Goal: Information Seeking & Learning: Compare options

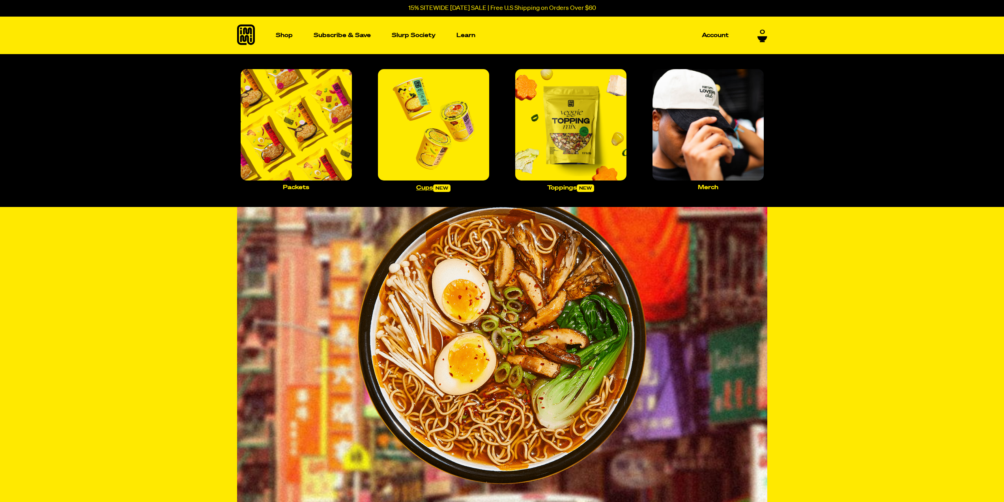
click at [462, 139] on img "Main navigation" at bounding box center [433, 124] width 111 height 111
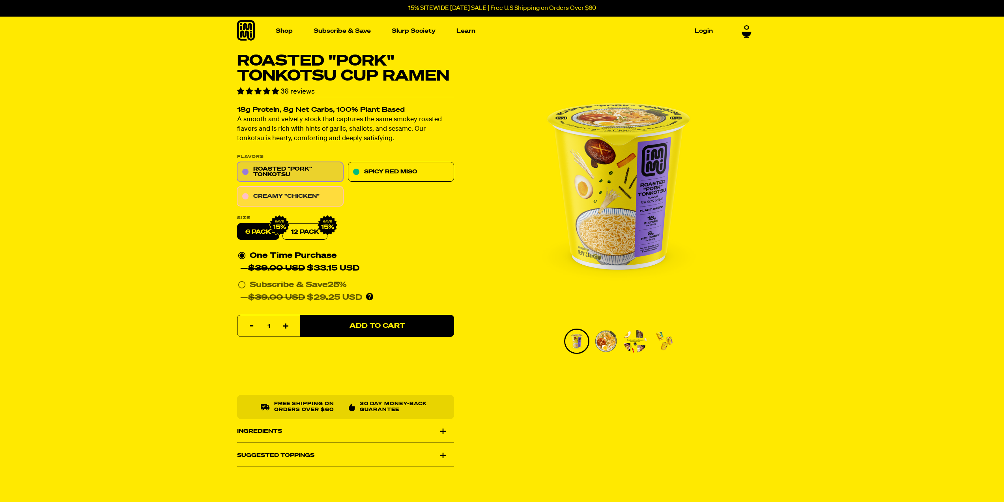
click at [309, 193] on link "Creamy "Chicken"" at bounding box center [290, 197] width 106 height 20
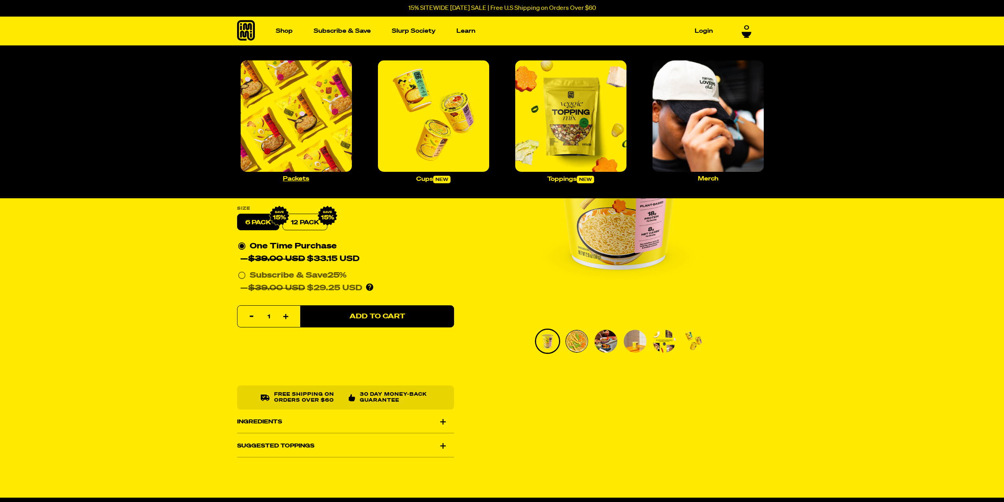
click at [303, 117] on img "Main navigation" at bounding box center [296, 115] width 111 height 111
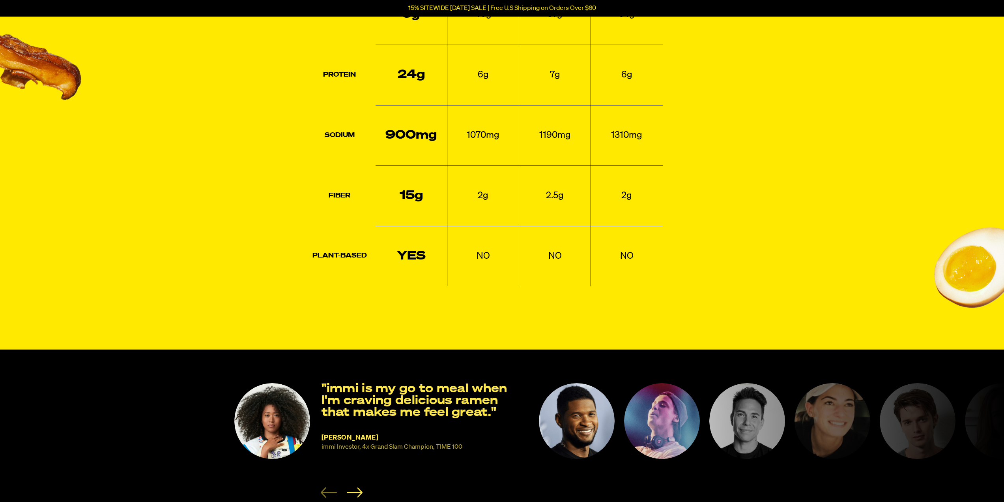
scroll to position [1047, 0]
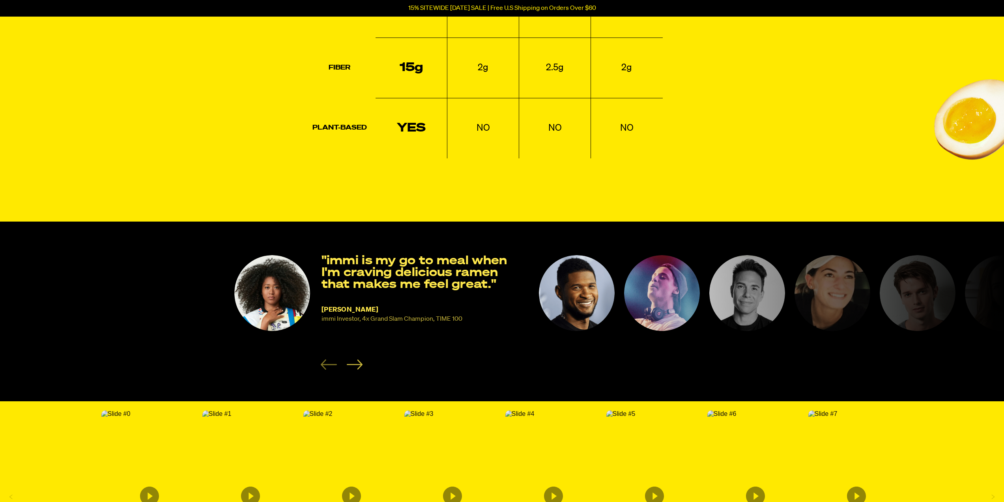
click at [356, 366] on icon "Next slide" at bounding box center [354, 364] width 16 height 10
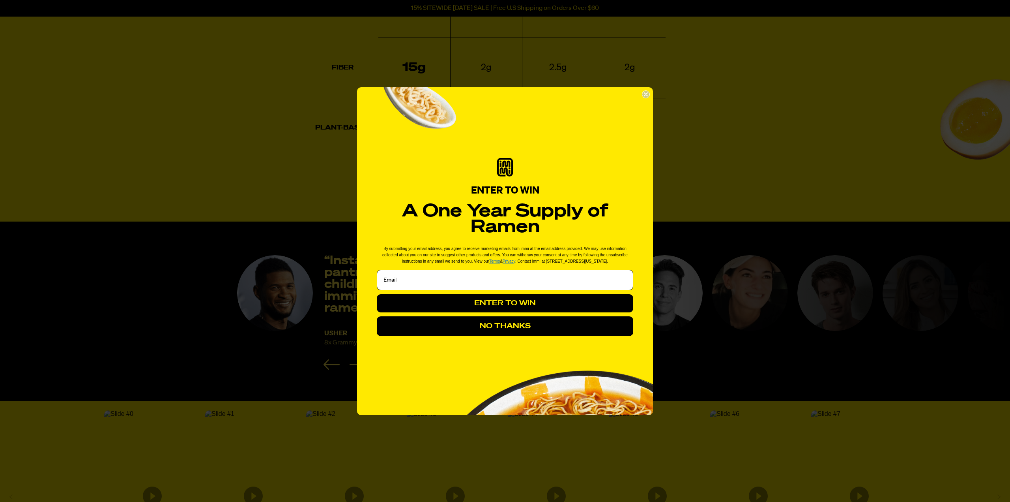
click at [648, 95] on circle "Close dialog" at bounding box center [645, 93] width 7 height 7
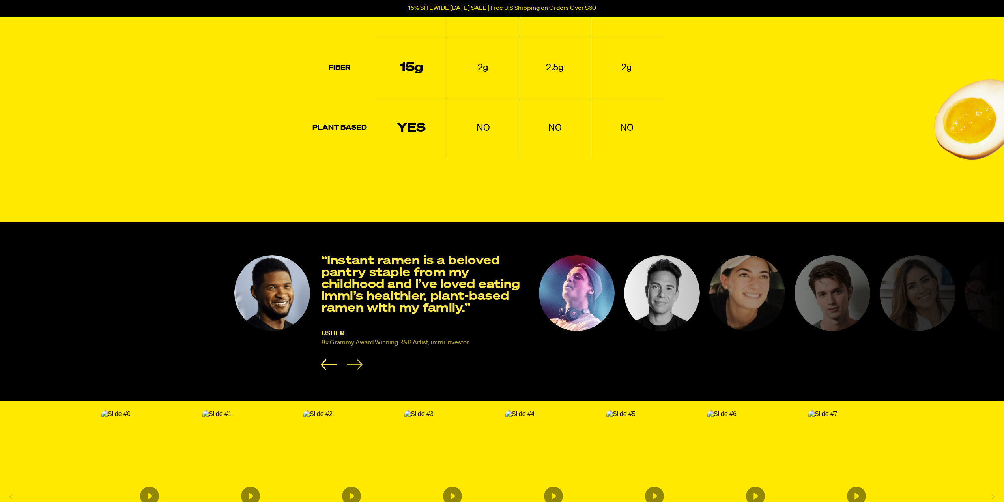
click at [351, 361] on icon "Next slide" at bounding box center [354, 364] width 16 height 10
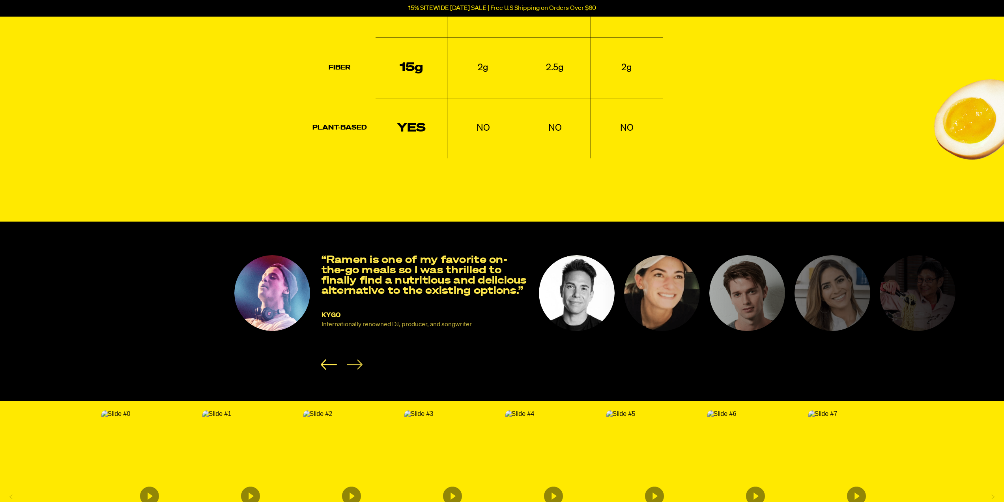
click at [351, 361] on icon "Next slide" at bounding box center [354, 364] width 16 height 10
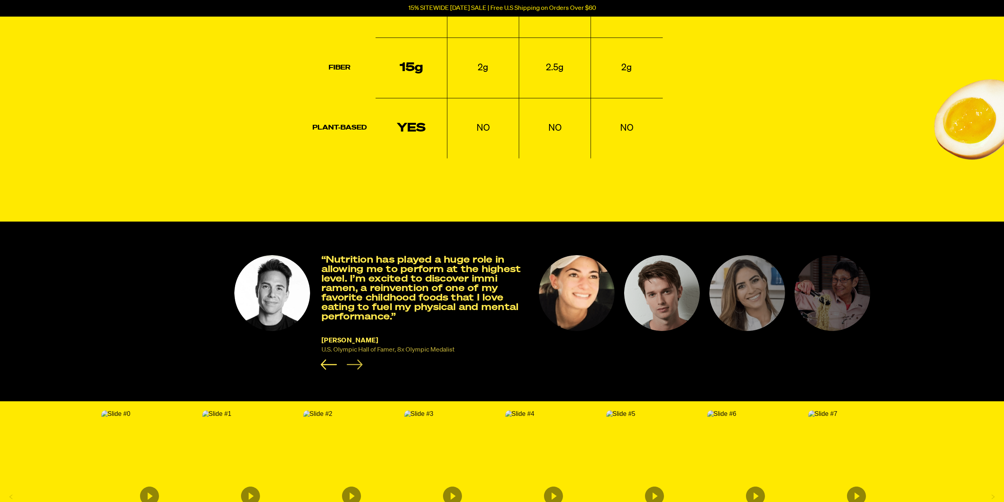
click at [351, 361] on icon "Next slide" at bounding box center [354, 364] width 16 height 10
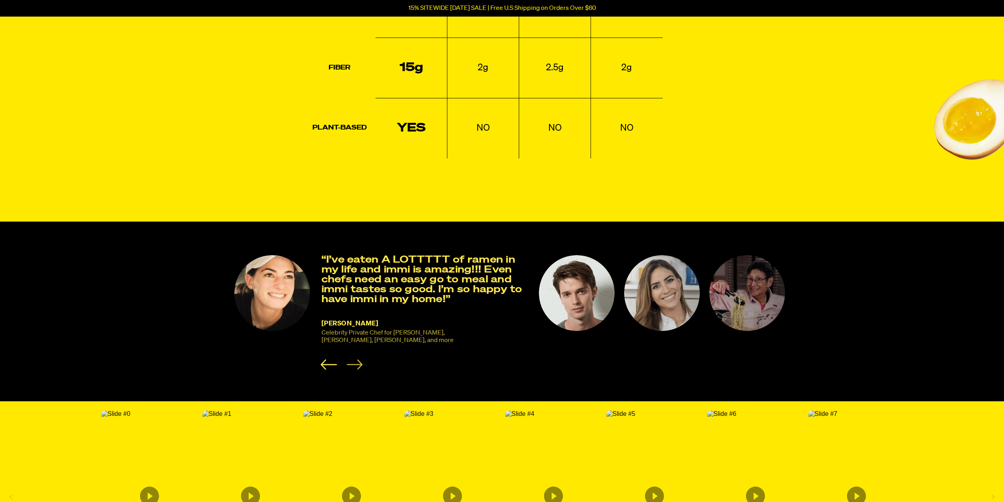
click at [351, 361] on icon "Next slide" at bounding box center [354, 364] width 16 height 10
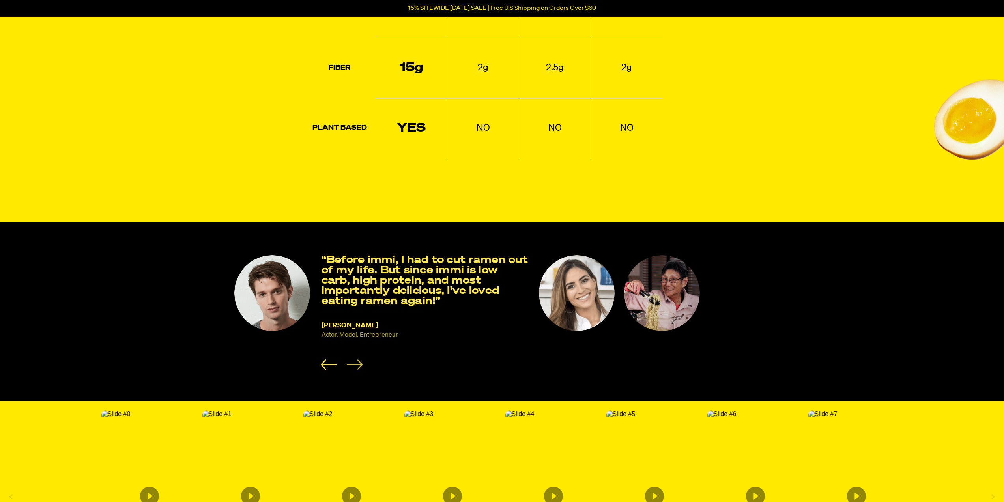
click at [351, 361] on icon "Next slide" at bounding box center [354, 364] width 16 height 10
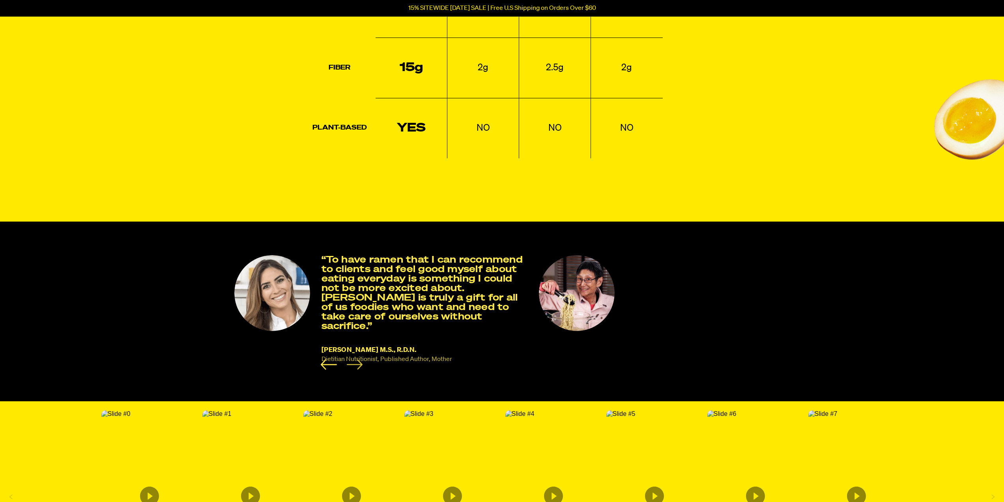
click at [351, 361] on icon "Next slide" at bounding box center [354, 364] width 16 height 10
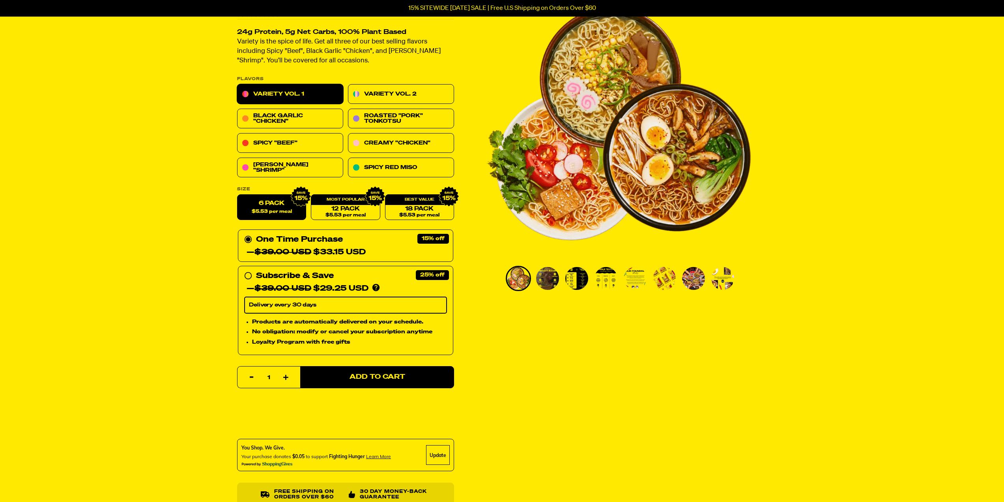
scroll to position [0, 0]
